Goal: Information Seeking & Learning: Learn about a topic

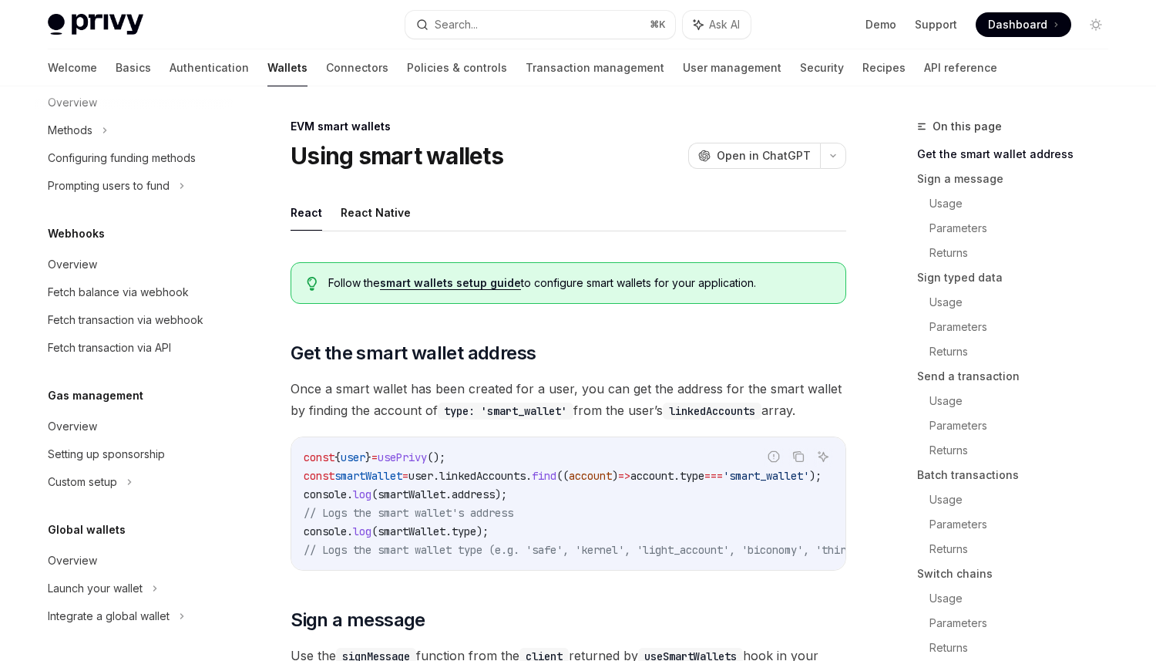
click at [405, 286] on link "smart wallets setup guide" at bounding box center [450, 283] width 141 height 14
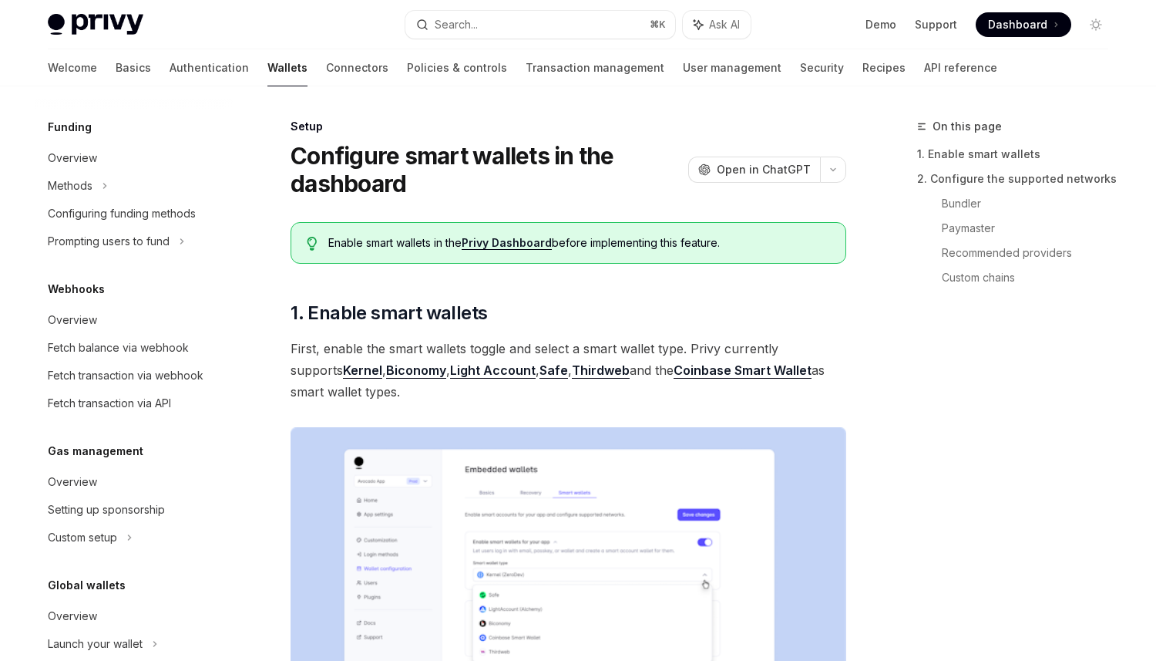
scroll to position [341, 0]
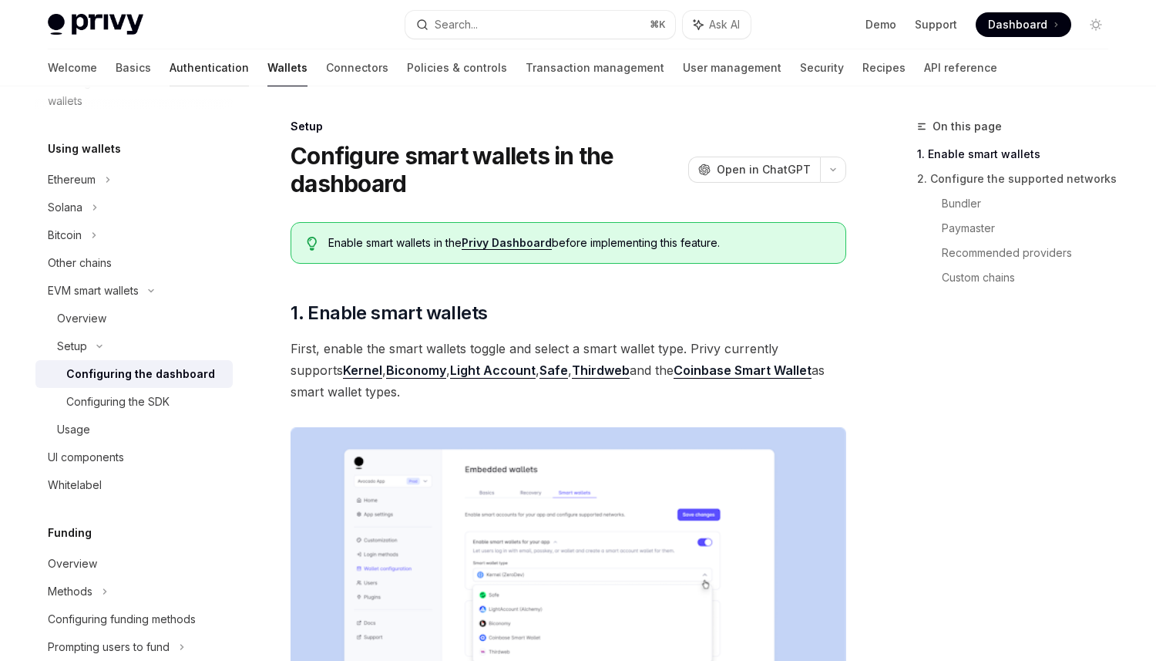
click at [170, 66] on link "Authentication" at bounding box center [209, 67] width 79 height 37
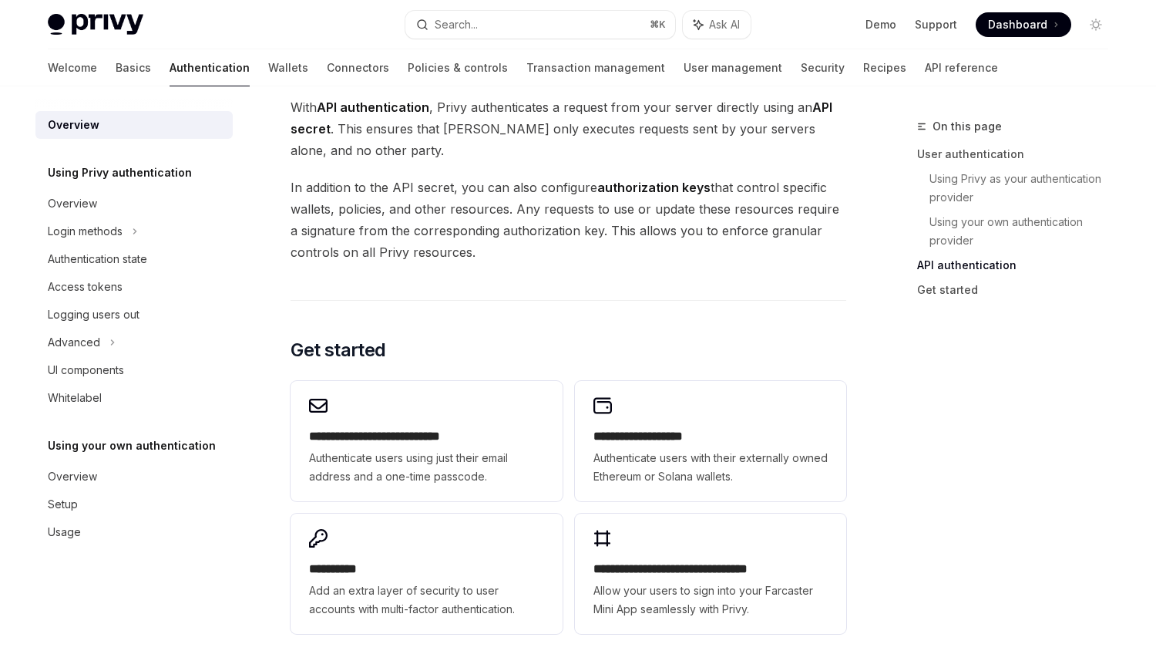
scroll to position [1063, 0]
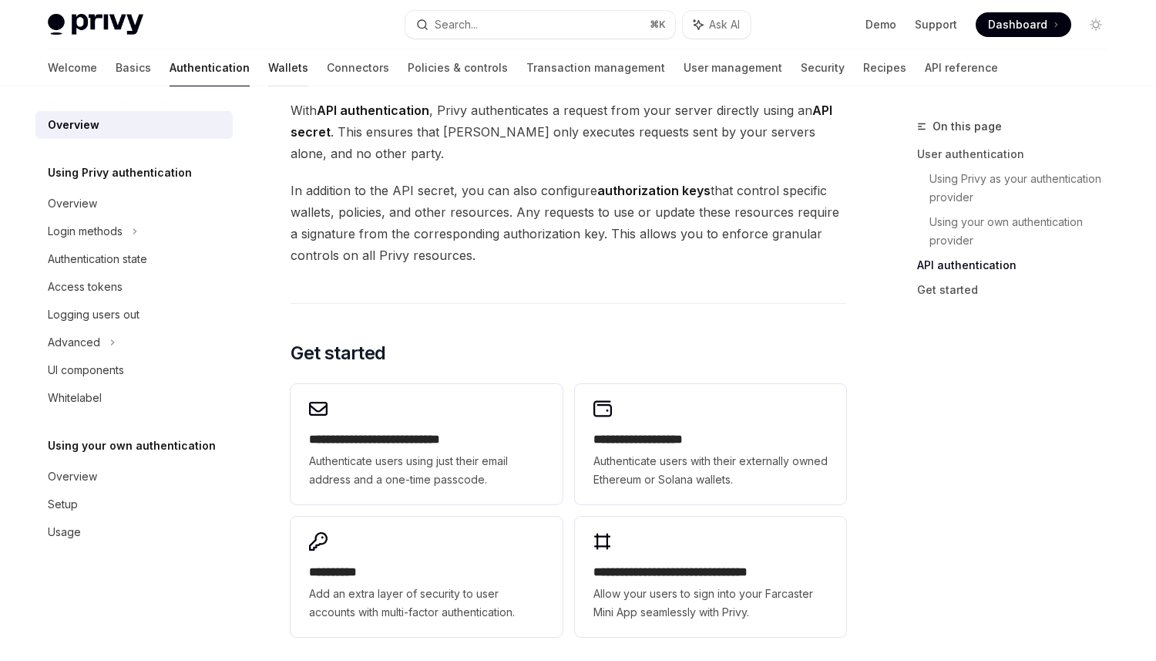
click at [268, 62] on link "Wallets" at bounding box center [288, 67] width 40 height 37
type textarea "*"
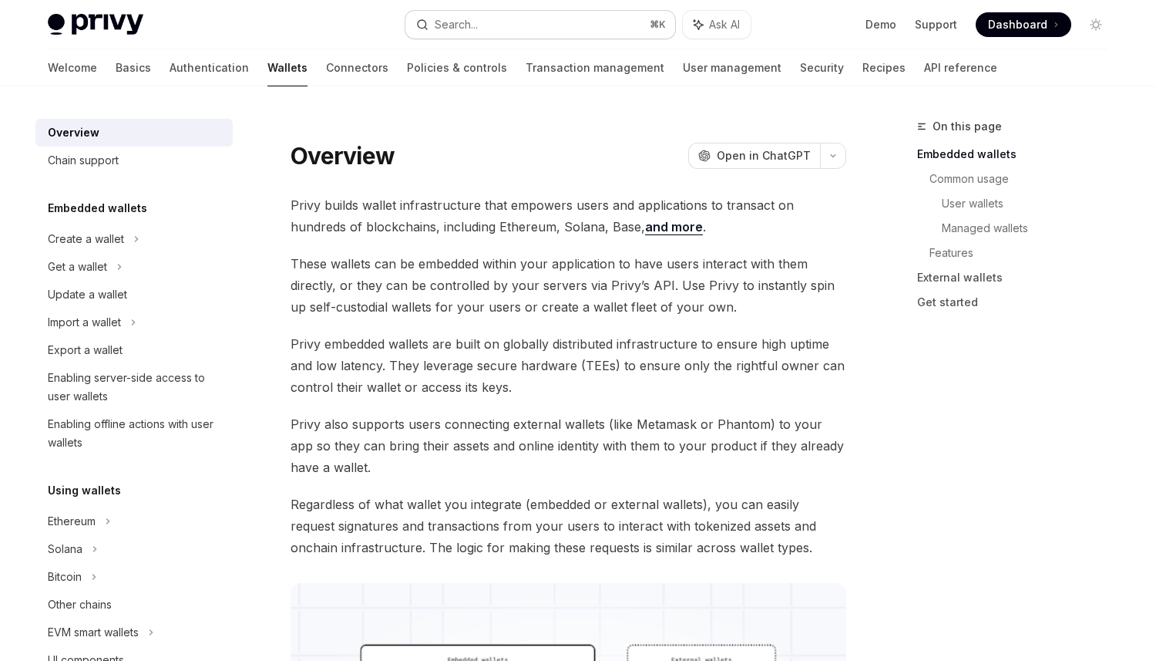
click at [556, 18] on button "Search... ⌘ K" at bounding box center [540, 25] width 270 height 28
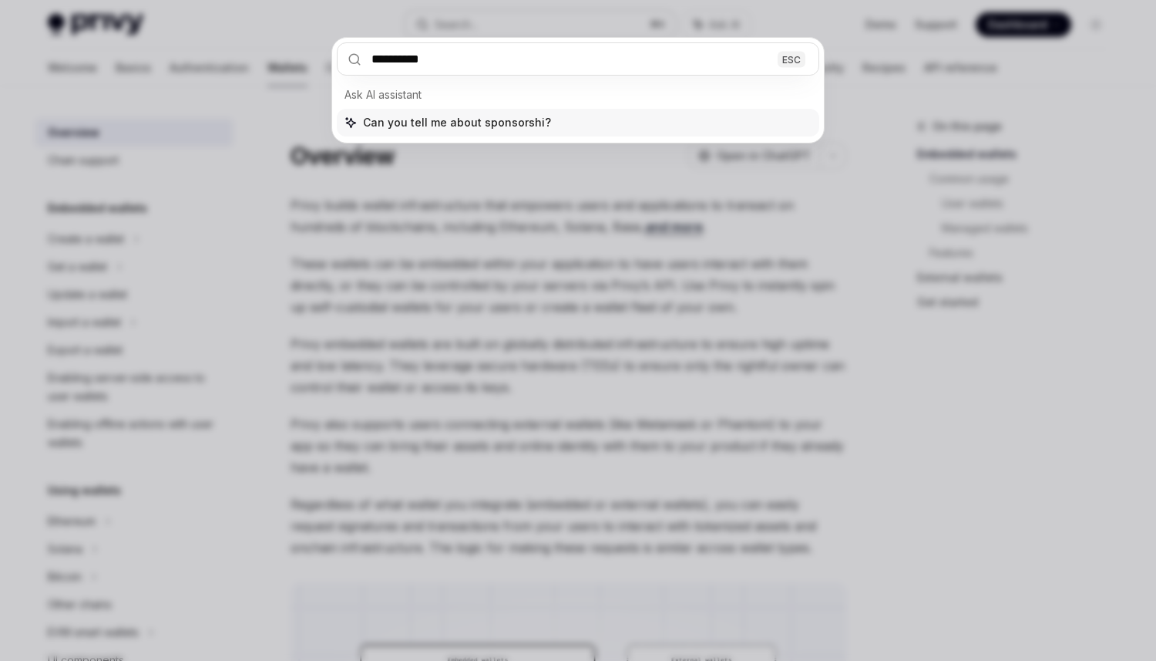
type input "**********"
type textarea "*"
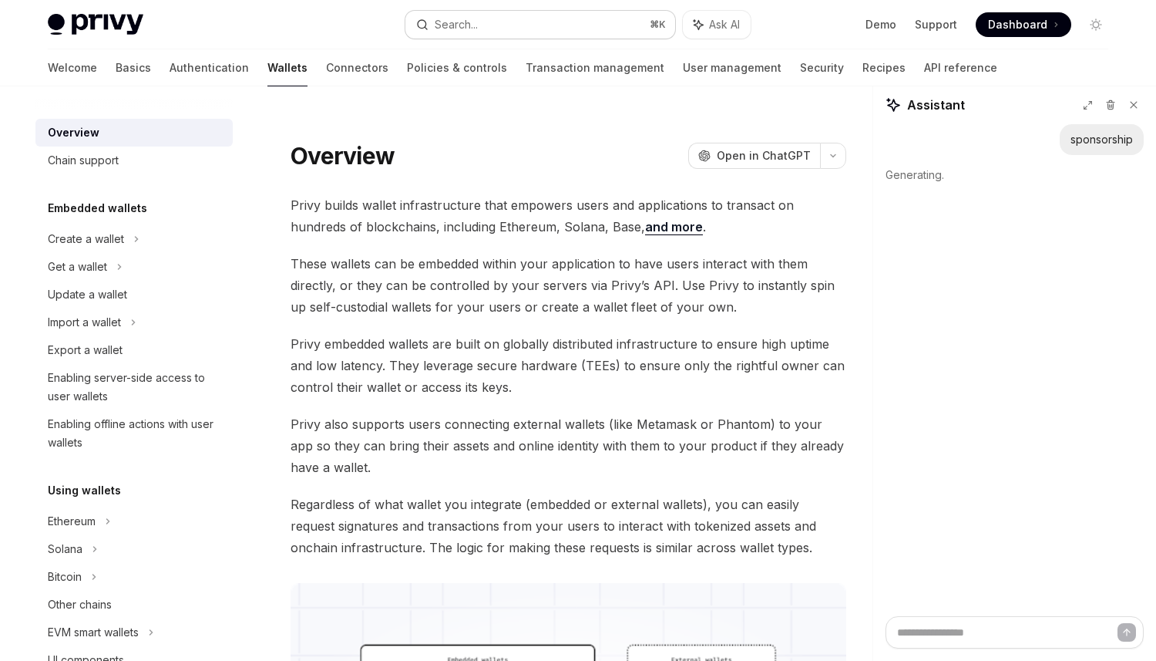
click at [531, 18] on button "Search... ⌘ K" at bounding box center [540, 25] width 270 height 28
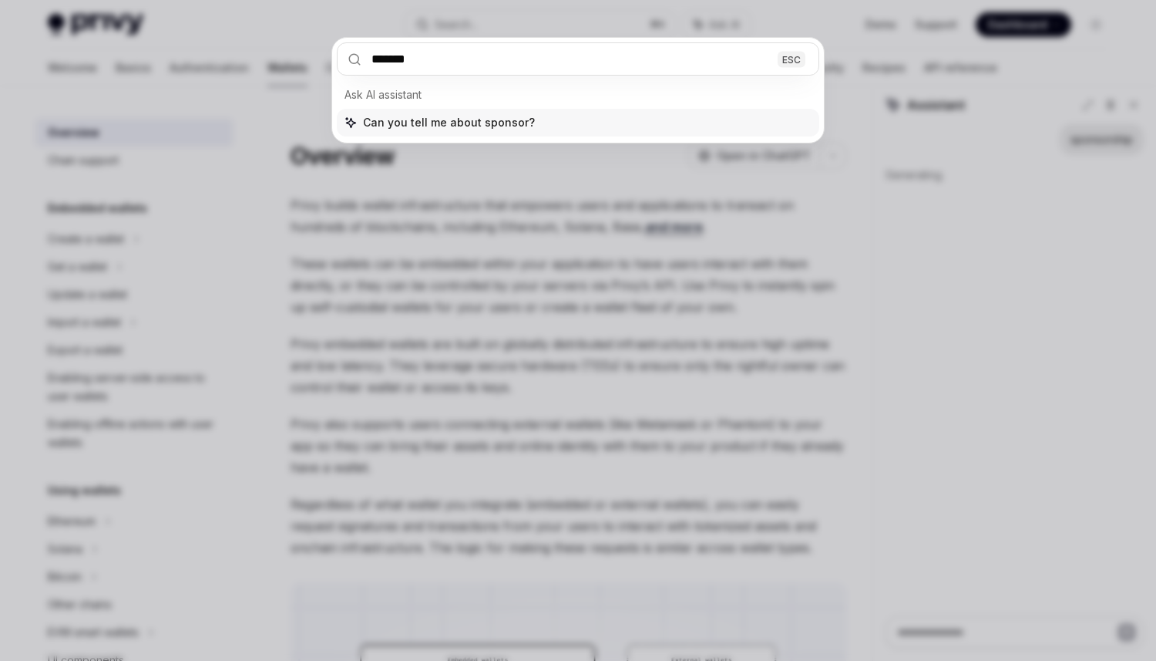
type input "*******"
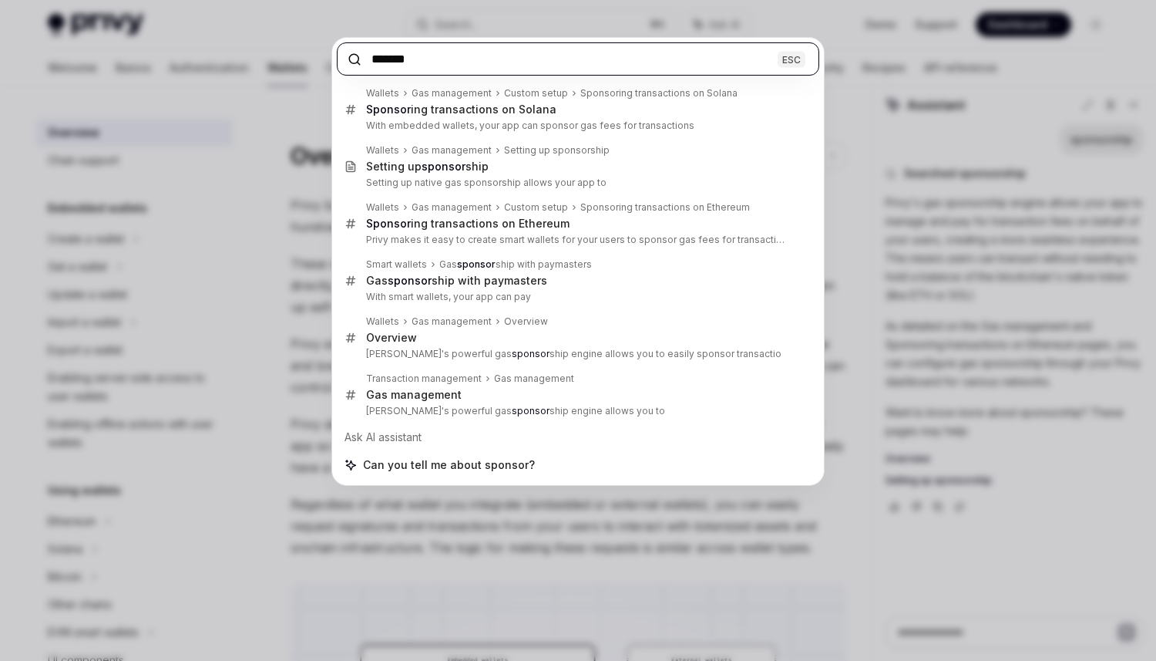
type textarea "*"
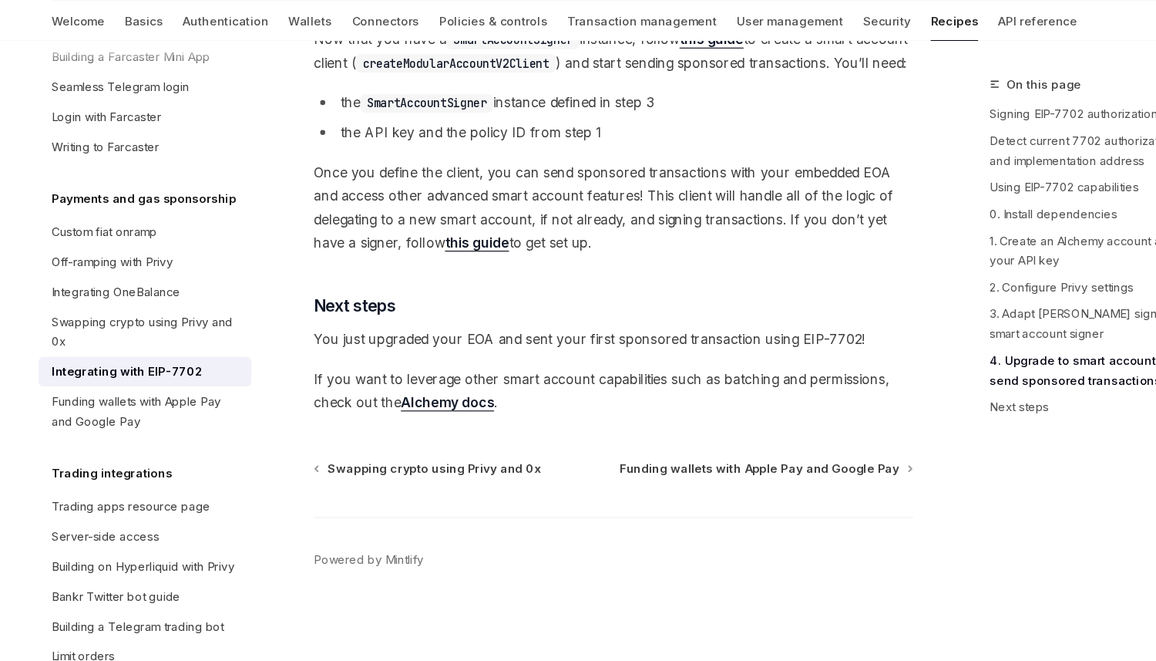
scroll to position [3542, 0]
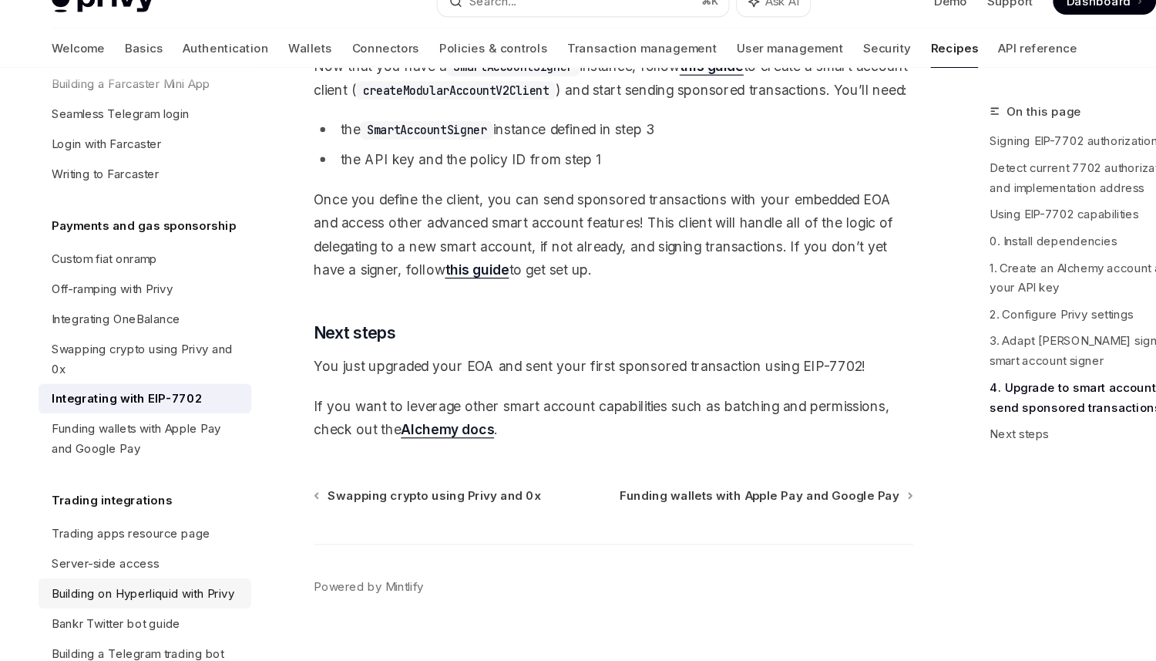
click at [190, 563] on div "Building on Hyperliquid with Privy" at bounding box center [133, 572] width 170 height 18
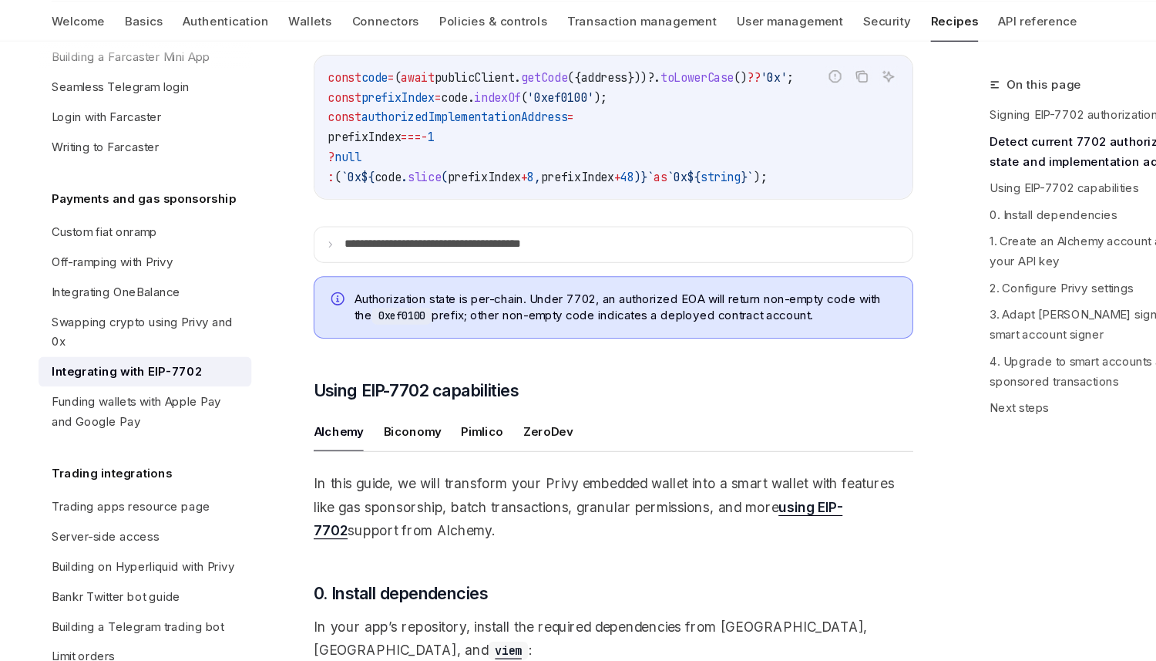
scroll to position [862, 0]
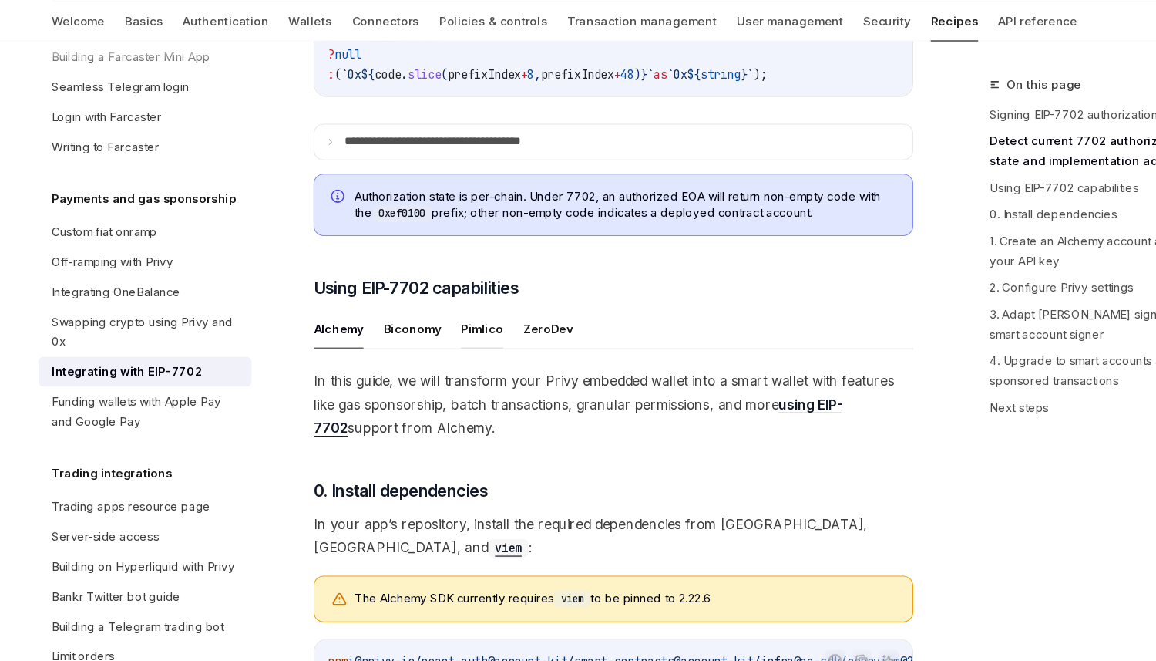
click at [446, 371] on button "Pimlico" at bounding box center [446, 353] width 39 height 36
type textarea "*"
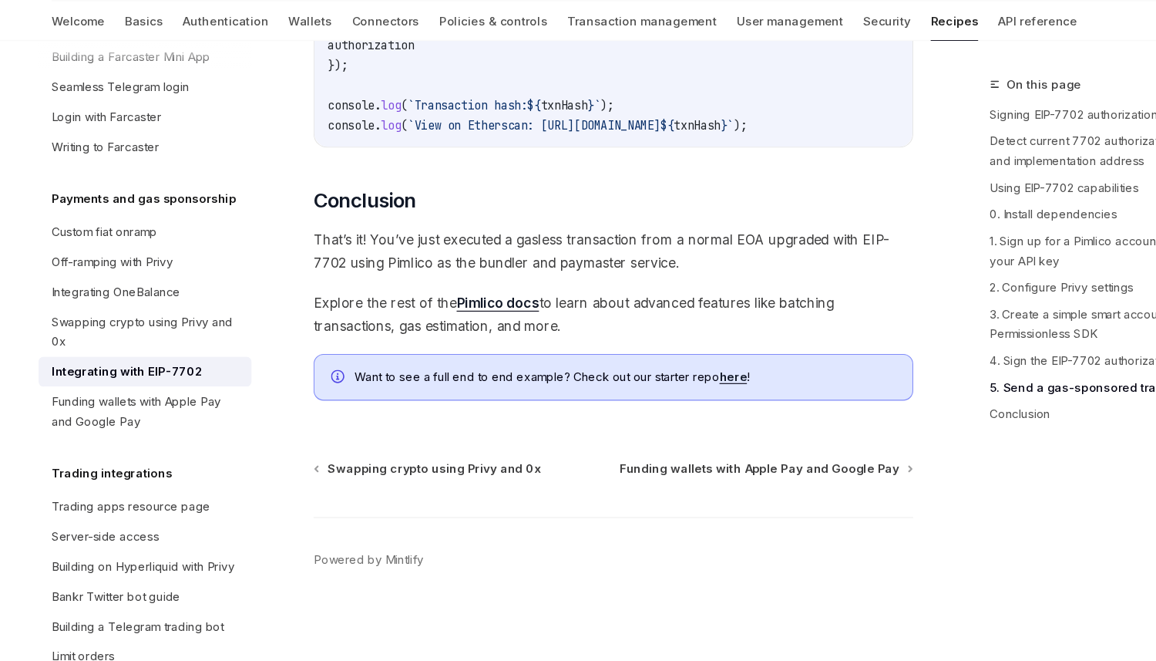
scroll to position [3923, 0]
